Goal: Task Accomplishment & Management: Use online tool/utility

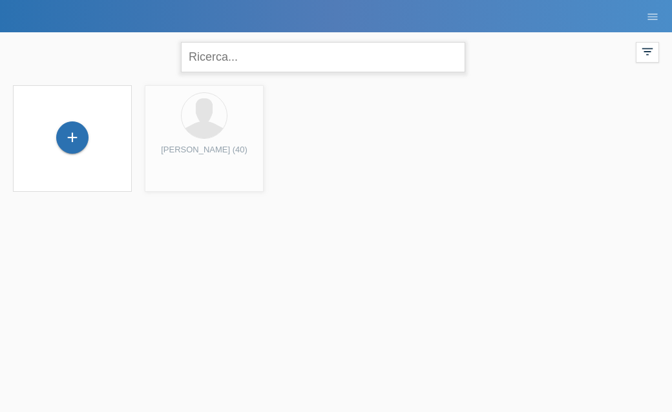
click at [266, 47] on input "text" at bounding box center [323, 57] width 284 height 30
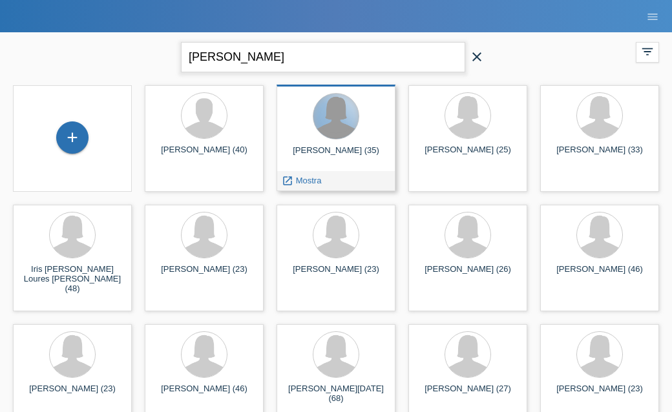
type input "sophia dignola"
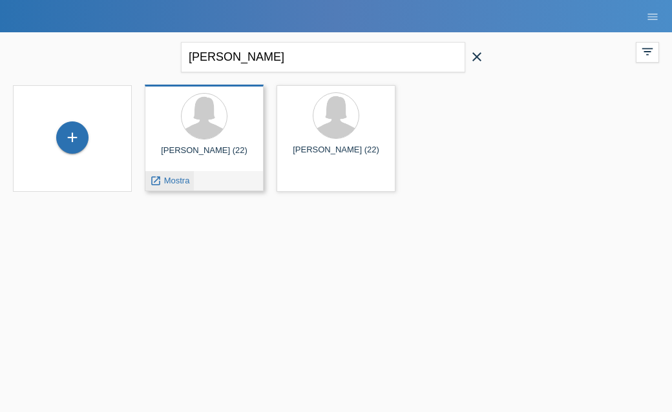
click at [184, 185] on span "Mostra" at bounding box center [177, 181] width 26 height 10
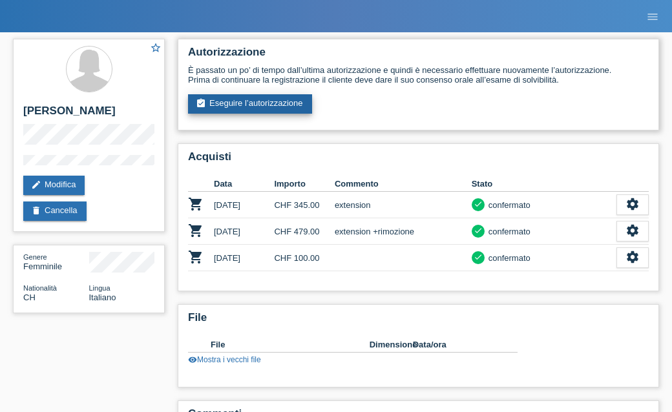
click at [270, 108] on link "assignment_turned_in Eseguire l’autorizzazione" at bounding box center [250, 103] width 124 height 19
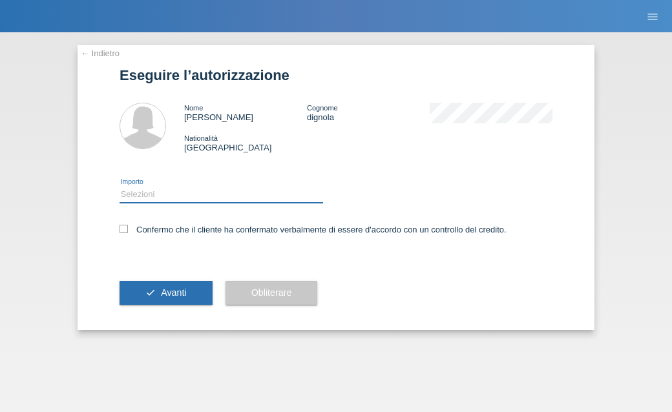
click at [193, 189] on select "Selezioni CHF 1.00 - CHF 499.00 CHF 500.00 - CHF 1'749.00 CHF 1'750.00 - CHF 3'…" at bounding box center [222, 195] width 204 height 16
select select "2"
click at [120, 189] on select "Selezioni CHF 1.00 - CHF 499.00 CHF 500.00 - CHF 1'749.00 CHF 1'750.00 - CHF 3'…" at bounding box center [222, 195] width 204 height 16
click at [122, 230] on icon at bounding box center [124, 229] width 8 height 8
click at [122, 230] on input "Confermo che il cliente ha confermato verbalmente di essere d'accordo con un co…" at bounding box center [124, 229] width 8 height 8
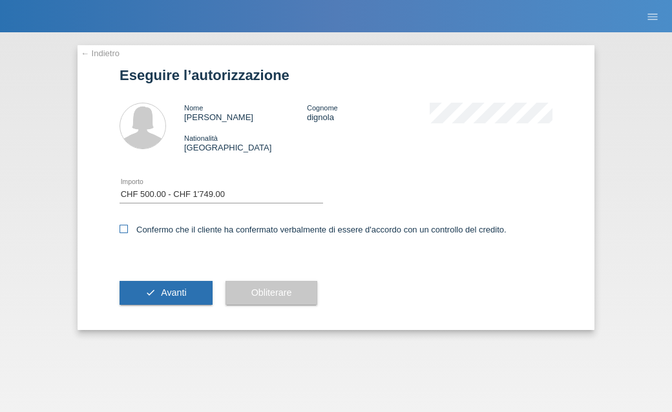
checkbox input "true"
click at [171, 298] on span "Avanti" at bounding box center [173, 293] width 25 height 10
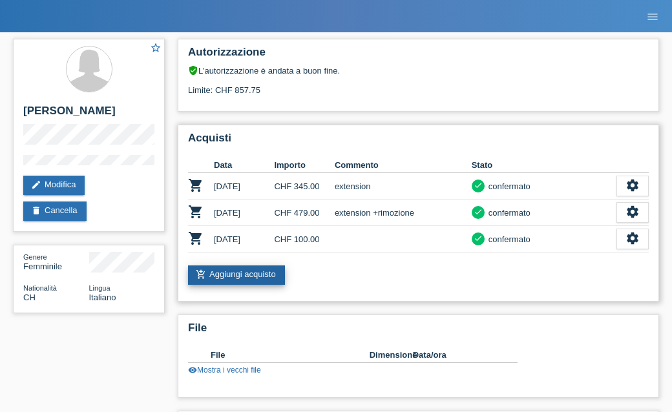
click at [248, 285] on link "add_shopping_cart Aggiungi acquisto" at bounding box center [236, 275] width 97 height 19
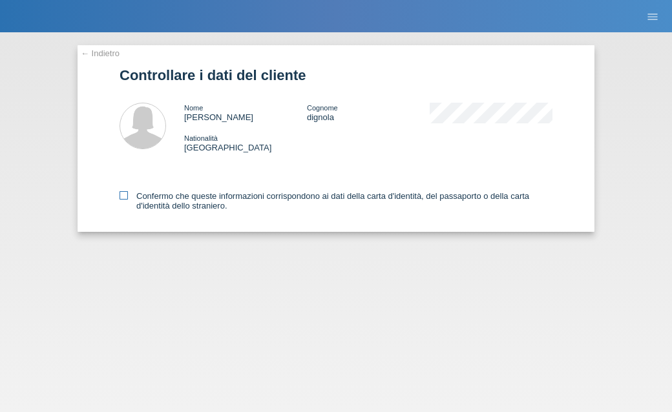
click at [122, 197] on icon at bounding box center [124, 195] width 8 height 8
click at [122, 197] on input "Confermo che queste informazioni corrispondono ai dati della carta d'identità, …" at bounding box center [124, 195] width 8 height 8
checkbox input "true"
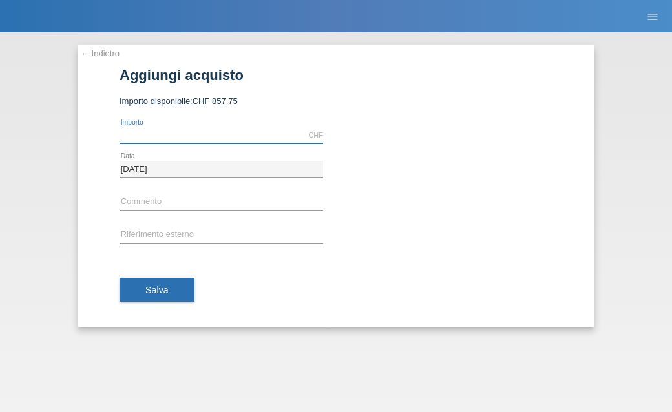
click at [187, 134] on input "text" at bounding box center [222, 135] width 204 height 16
type input "462.00"
click at [197, 197] on input "text" at bounding box center [222, 203] width 204 height 16
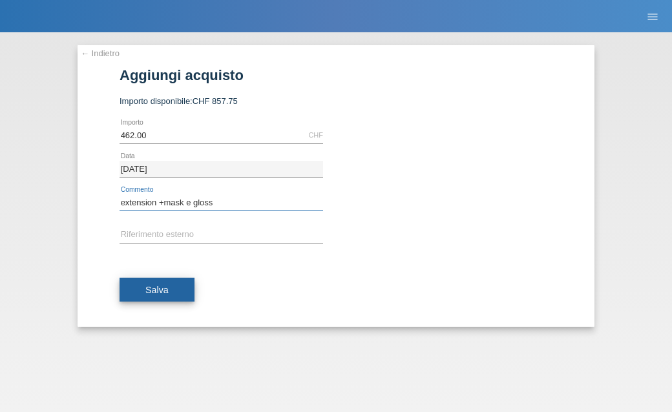
type input "extension +mask e gloss"
click at [173, 279] on button "Salva" at bounding box center [157, 290] width 75 height 25
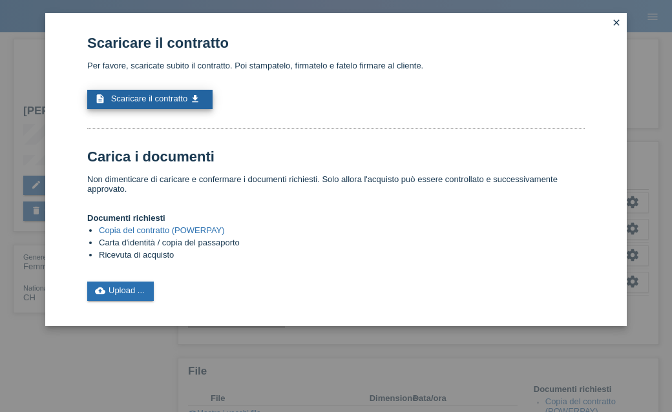
click at [145, 102] on span "Scaricare il contratto" at bounding box center [149, 99] width 77 height 10
